Goal: Transaction & Acquisition: Purchase product/service

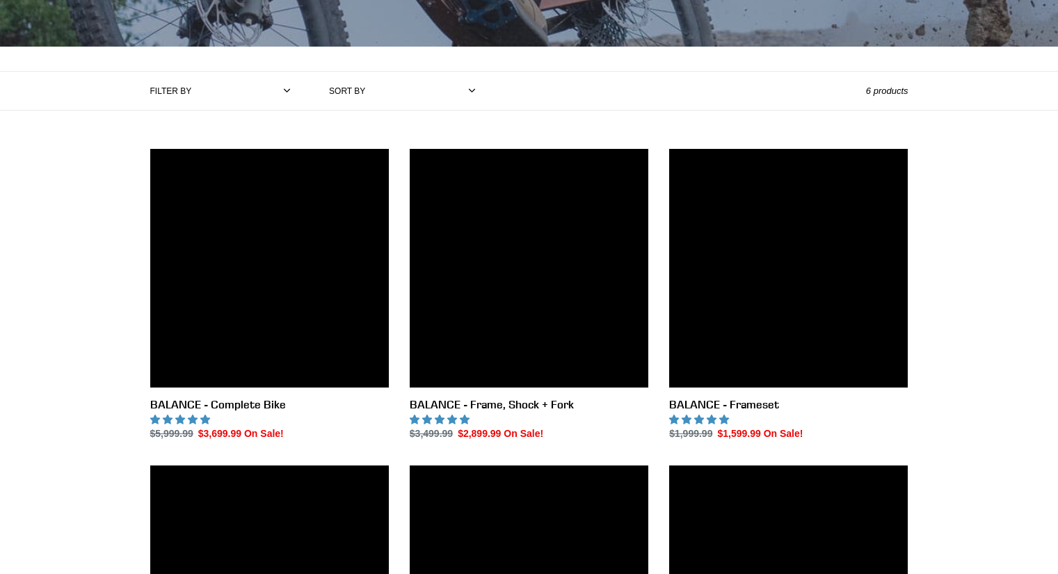
scroll to position [259, 0]
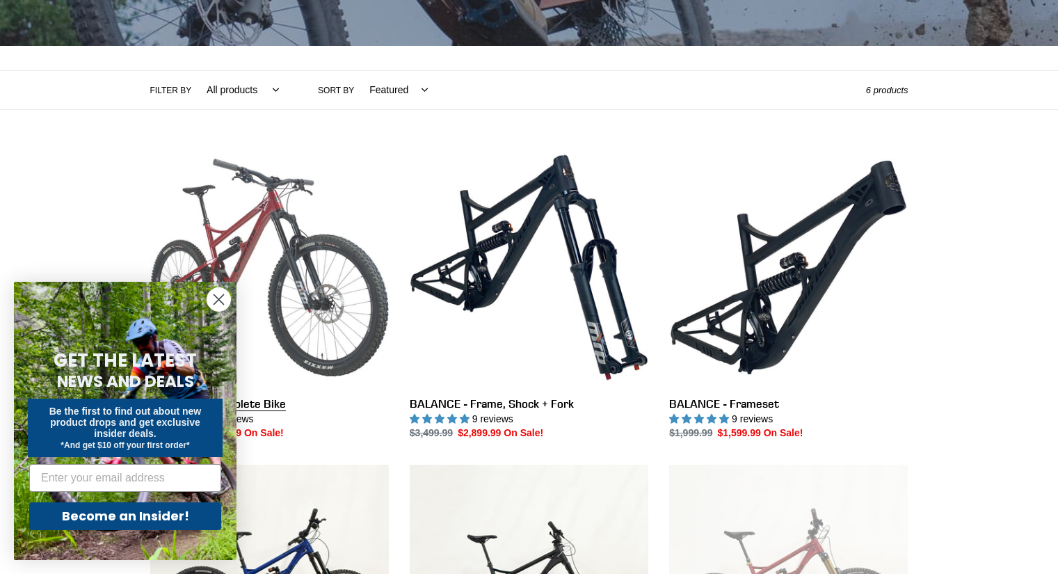
click at [262, 307] on link "BALANCE - Complete Bike" at bounding box center [269, 294] width 238 height 293
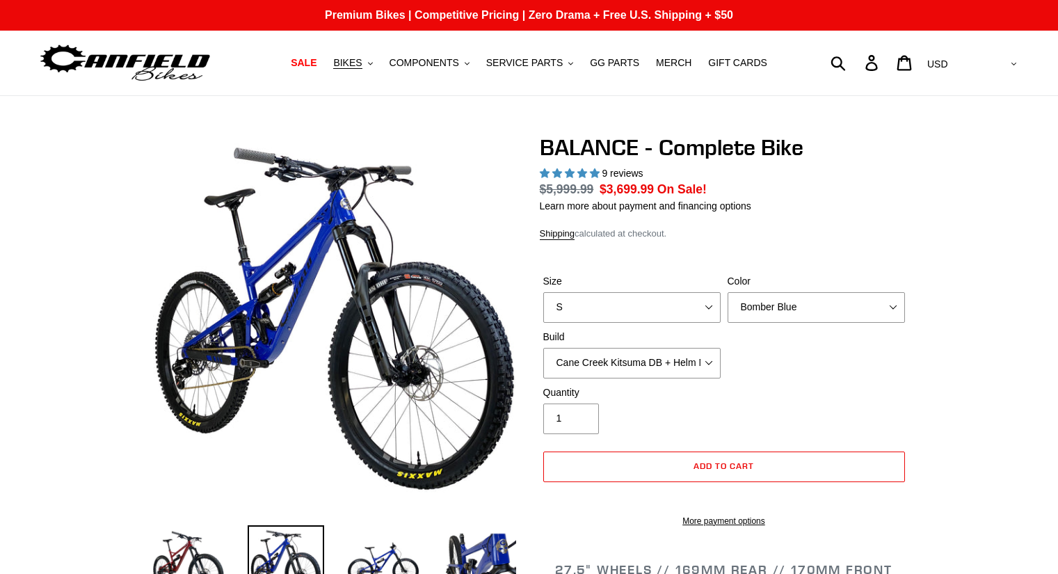
select select "highest-rating"
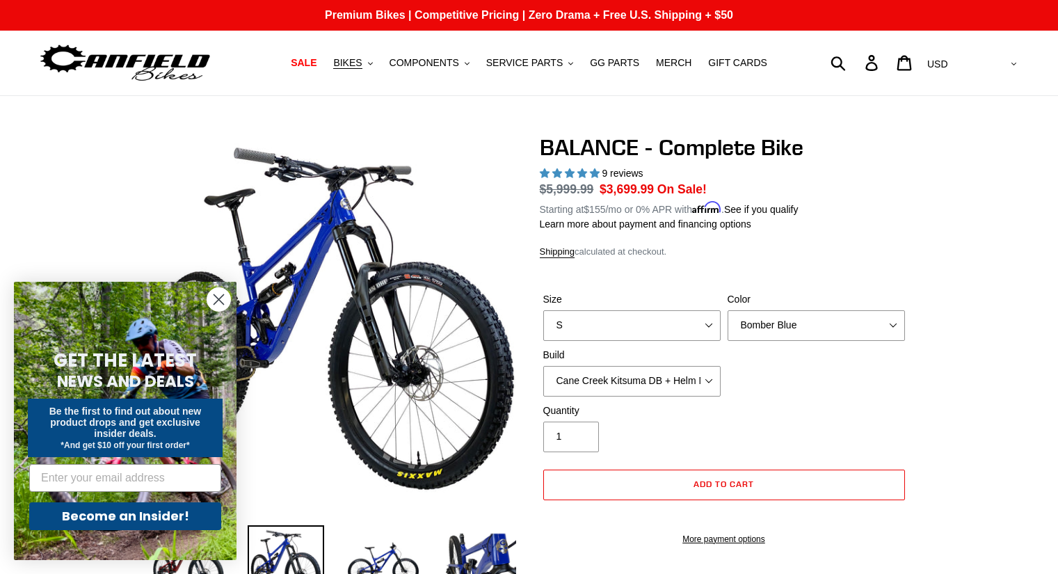
click at [217, 295] on circle "Close dialog" at bounding box center [218, 299] width 23 height 23
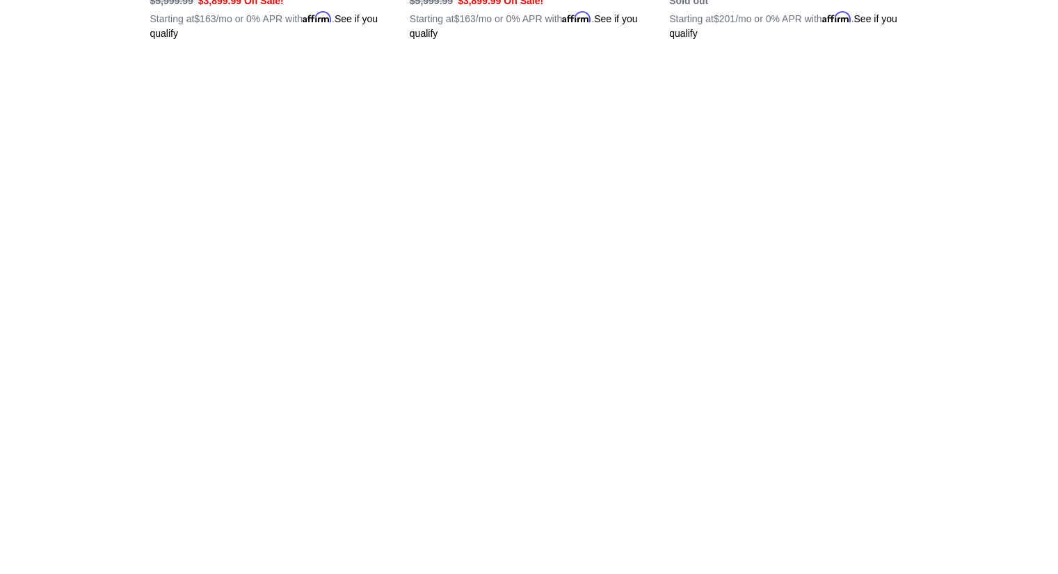
scroll to position [1056, 0]
